Goal: Register for event/course

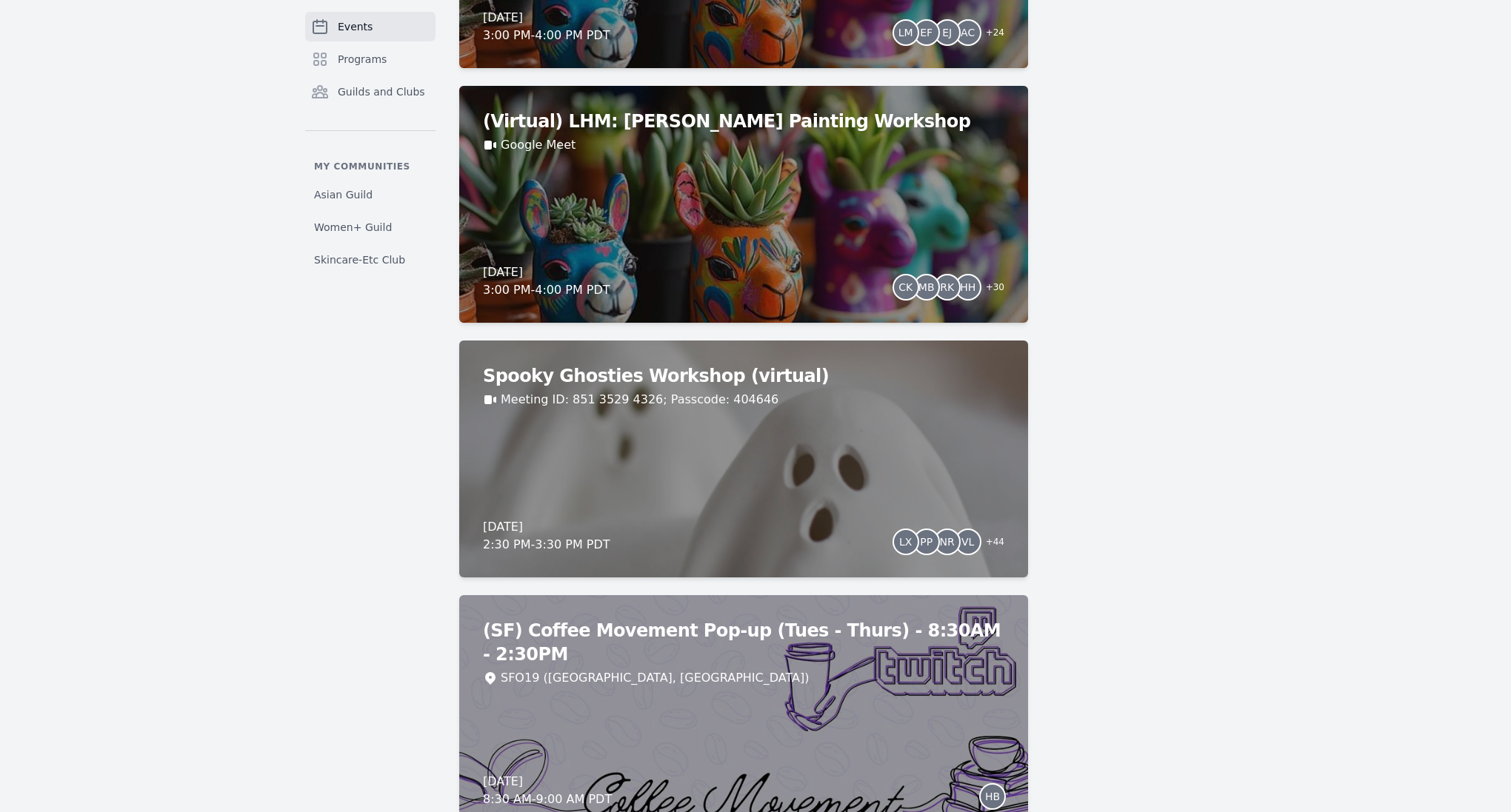
scroll to position [4448, 0]
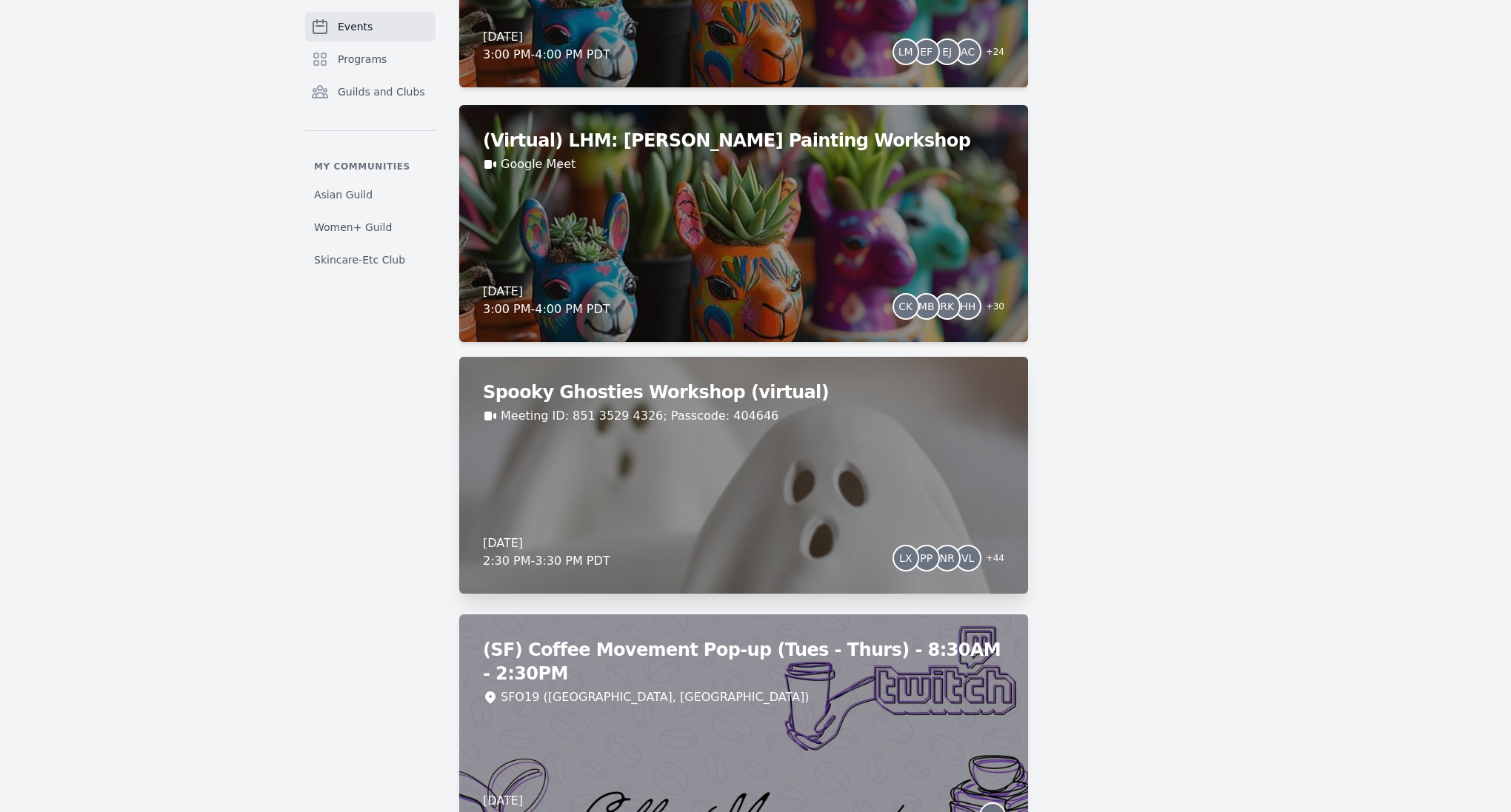
click at [557, 475] on div "Spooky Ghosties Workshop (virtual) Meeting ID: 851 3529 4326; Passcode: 404646 …" at bounding box center [743, 475] width 569 height 237
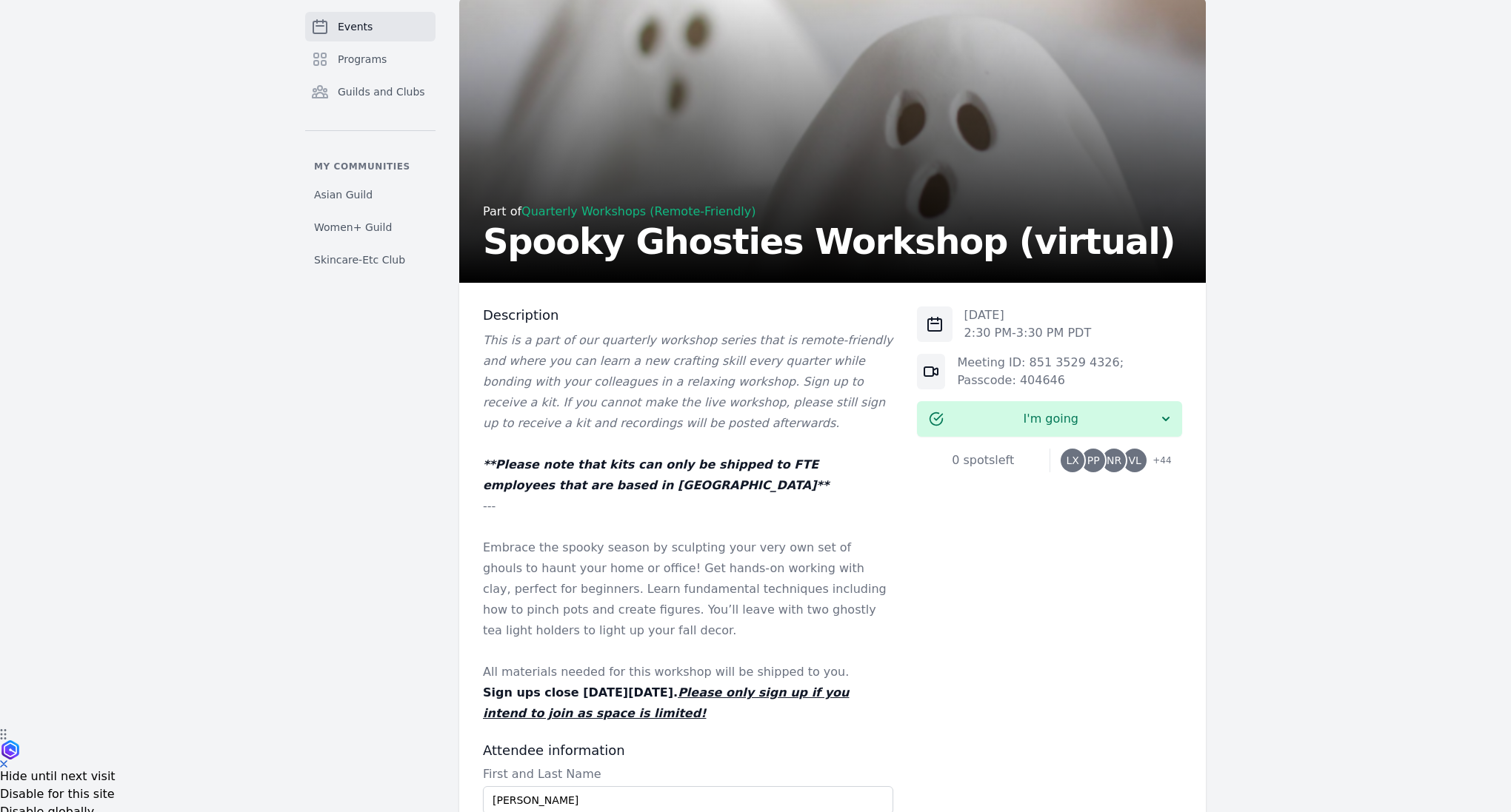
scroll to position [86, 0]
